Goal: Task Accomplishment & Management: Use online tool/utility

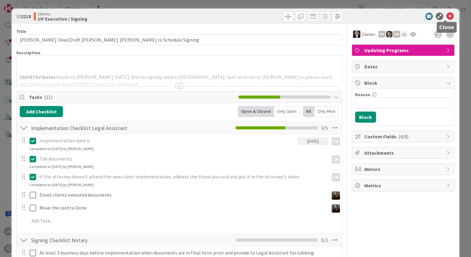
click at [446, 14] on icon at bounding box center [449, 16] width 7 height 7
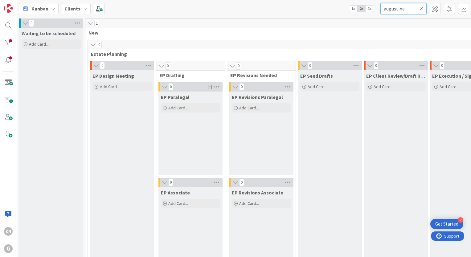
drag, startPoint x: 409, startPoint y: 10, endPoint x: 364, endPoint y: 26, distance: 48.1
click at [364, 26] on div "Kanban Clients 1x 2x 3x augustine 0 Waiting to be scheduled Add Card... 1 New 0…" at bounding box center [244, 128] width 454 height 257
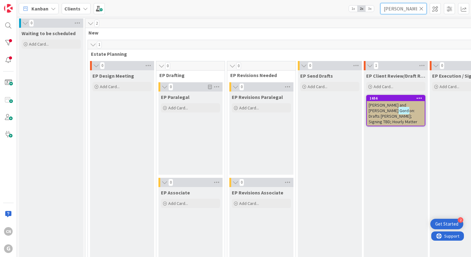
type input "[PERSON_NAME]"
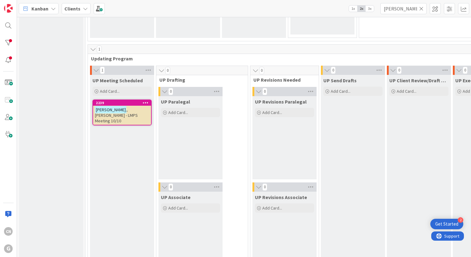
scroll to position [863, 0]
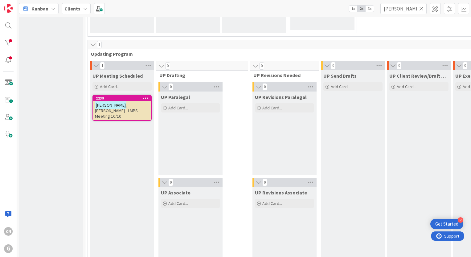
click at [121, 110] on div "[PERSON_NAME] - LMPS Meeting 10/10" at bounding box center [122, 110] width 58 height 19
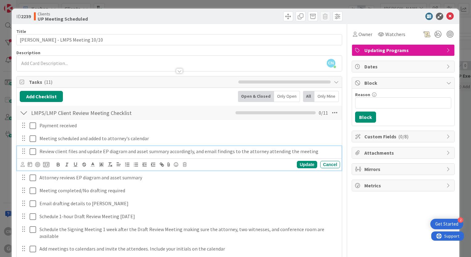
click at [297, 150] on p "Review client files and update EP diagram and asset summary accordingly, and em…" at bounding box center [188, 151] width 298 height 7
click at [21, 164] on icon at bounding box center [23, 164] width 4 height 5
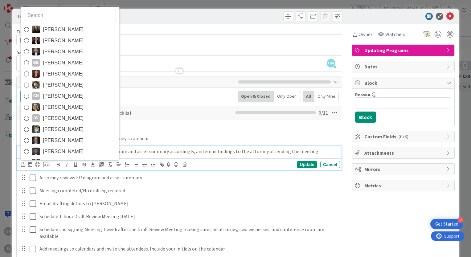
scroll to position [43, 0]
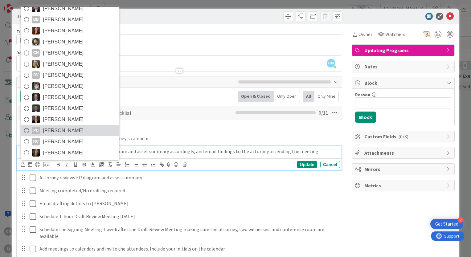
click at [51, 126] on span "[PERSON_NAME]" at bounding box center [63, 130] width 41 height 9
